Goal: Navigation & Orientation: Go to known website

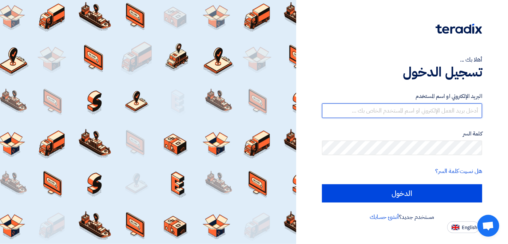
type input "[EMAIL_ADDRESS][DOMAIN_NAME]"
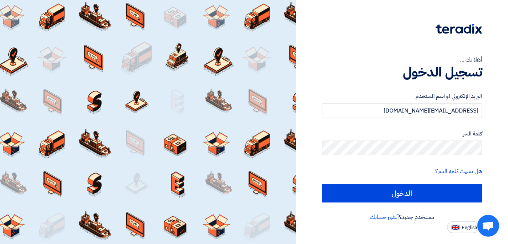
click at [153, 141] on div at bounding box center [148, 122] width 296 height 244
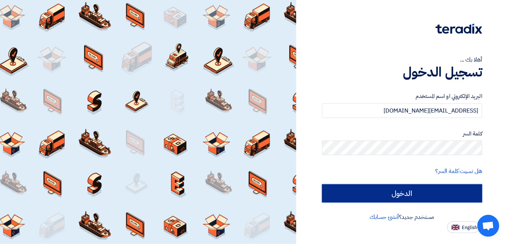
click at [393, 201] on input "الدخول" at bounding box center [402, 193] width 160 height 18
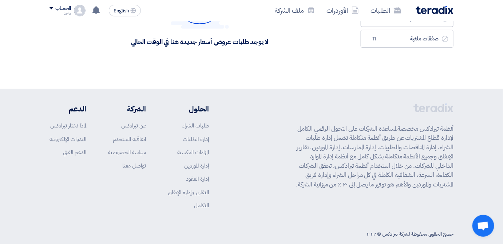
scroll to position [136, 0]
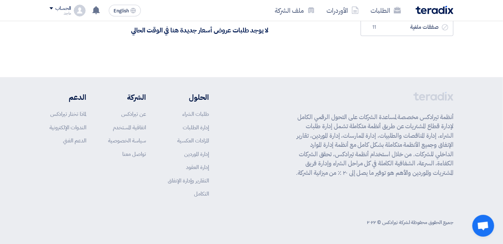
drag, startPoint x: 0, startPoint y: 0, endPoint x: 212, endPoint y: 4, distance: 211.5
click at [212, 4] on div "الطلبات الأوردرات ملف الشركة" at bounding box center [332, 10] width 242 height 17
